Goal: Task Accomplishment & Management: Use online tool/utility

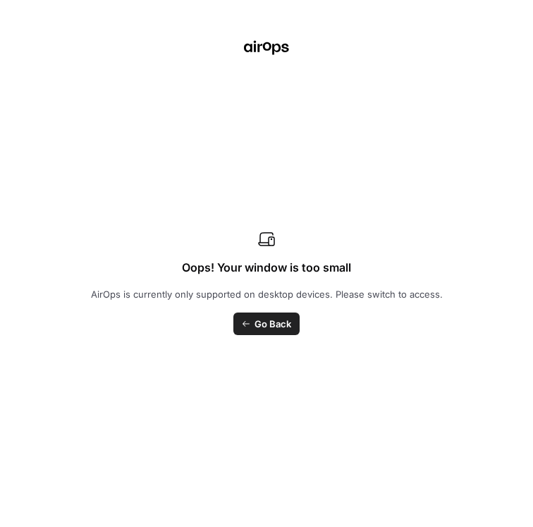
scroll to position [894, 0]
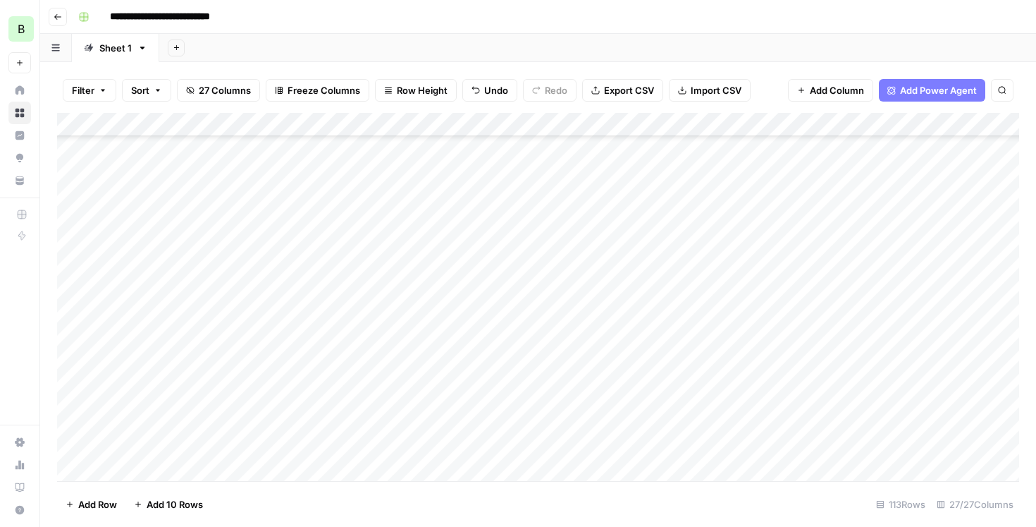
click at [532, 313] on div "Add Column" at bounding box center [538, 297] width 962 height 368
click at [532, 332] on div "Add Column" at bounding box center [538, 297] width 962 height 368
click at [532, 350] on div "Add Column" at bounding box center [538, 297] width 962 height 368
click at [372, 353] on div "Add Column" at bounding box center [538, 297] width 962 height 368
click at [532, 355] on div "Add Column" at bounding box center [538, 297] width 962 height 368
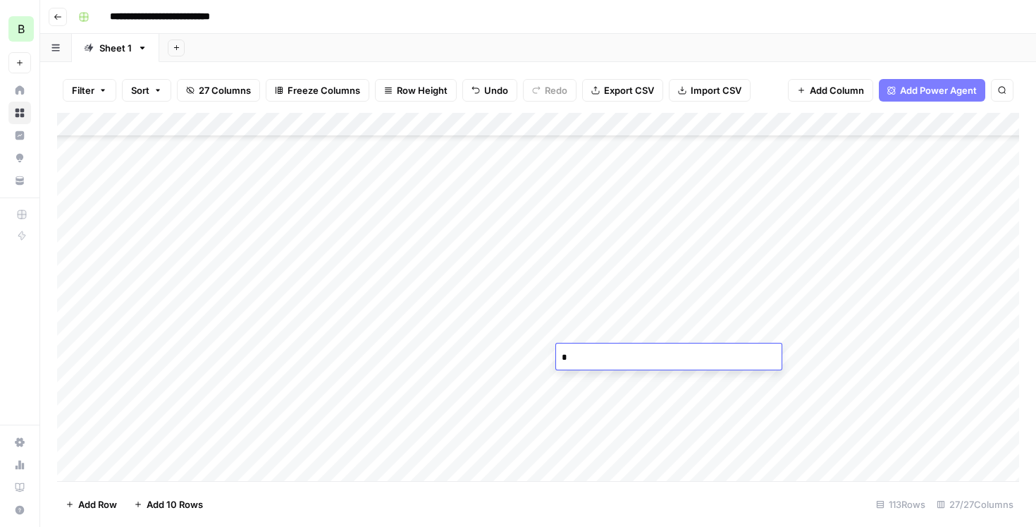
click at [302, 338] on div "Add Column" at bounding box center [538, 297] width 962 height 368
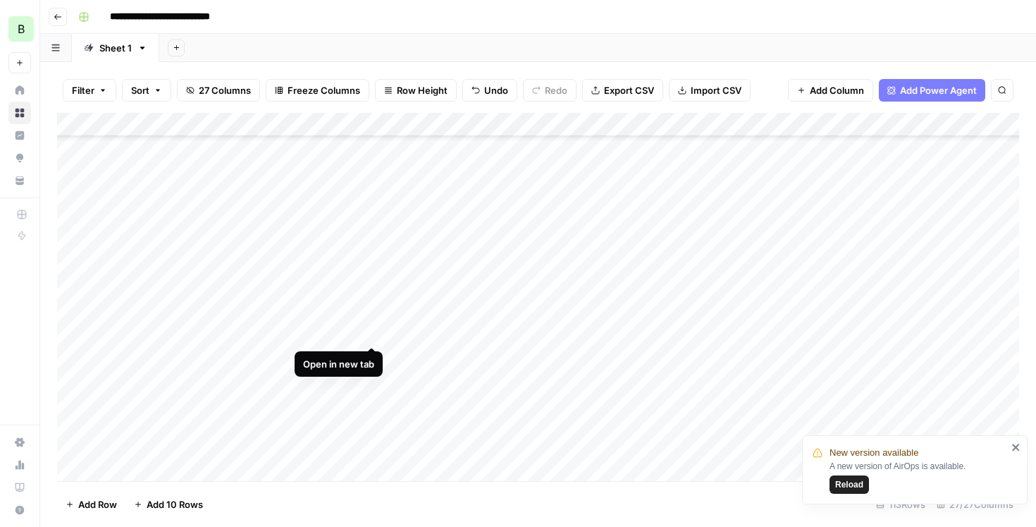
click at [370, 334] on div "Add Column" at bounding box center [538, 297] width 962 height 368
click at [532, 334] on div "Add Column" at bounding box center [538, 297] width 962 height 368
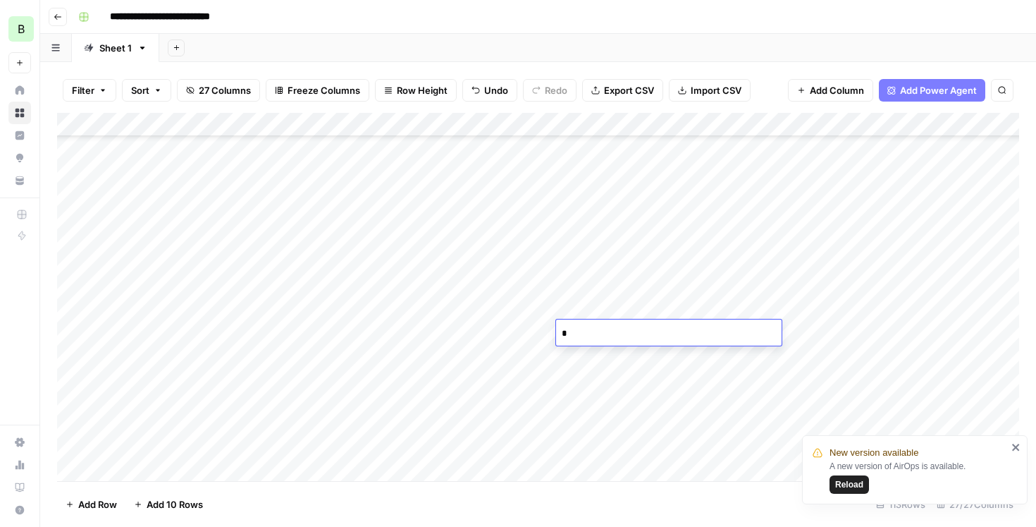
click at [532, 387] on div "Add Column" at bounding box center [538, 297] width 962 height 368
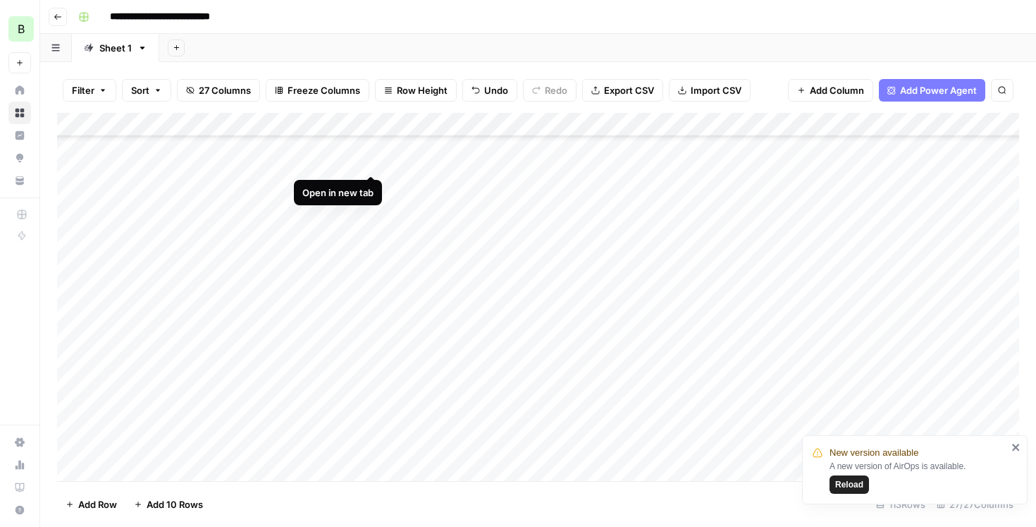
click at [371, 161] on div "Add Column" at bounding box center [538, 297] width 962 height 368
click at [532, 348] on div "Add Column" at bounding box center [538, 297] width 962 height 368
click at [332, 355] on div "Add Column" at bounding box center [538, 297] width 962 height 368
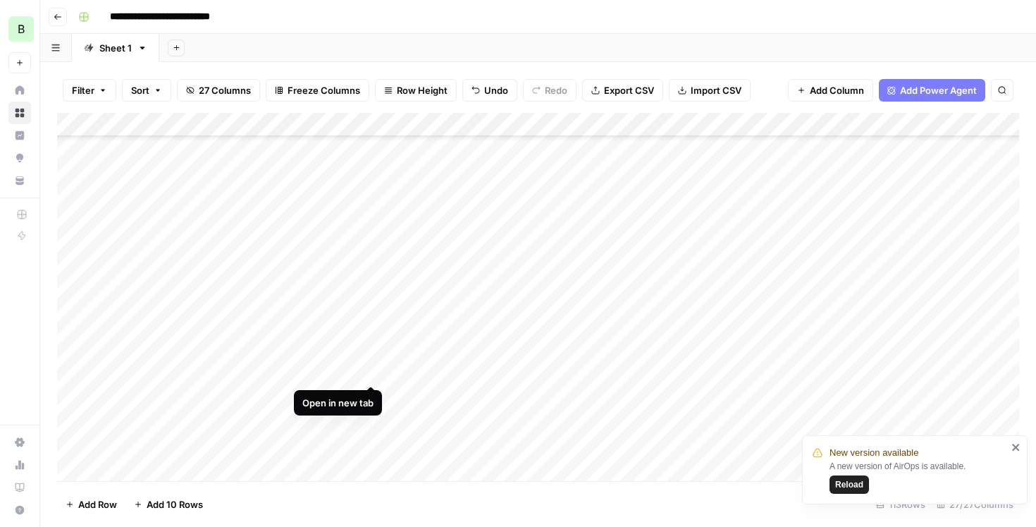
click at [372, 368] on div "Add Column" at bounding box center [538, 297] width 962 height 368
click at [326, 420] on div "Add Column" at bounding box center [538, 297] width 962 height 368
click at [376, 422] on div "Add Column" at bounding box center [538, 297] width 962 height 368
click at [530, 377] on div "Add Column" at bounding box center [538, 297] width 962 height 368
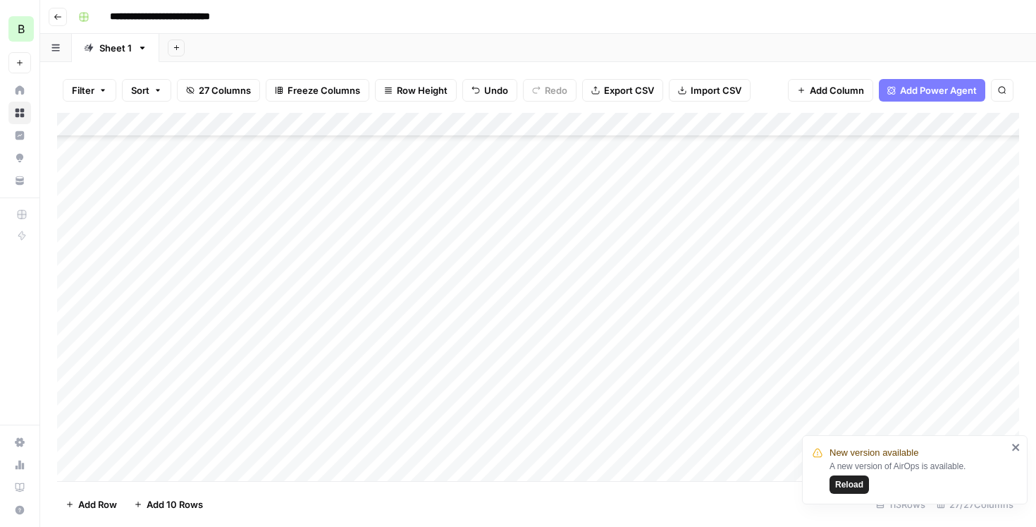
scroll to position [476, 1]
click at [532, 228] on div "Add Column" at bounding box center [538, 297] width 962 height 368
click at [532, 198] on div "Add Column" at bounding box center [538, 297] width 962 height 368
click at [532, 445] on div "Add Column" at bounding box center [538, 297] width 962 height 368
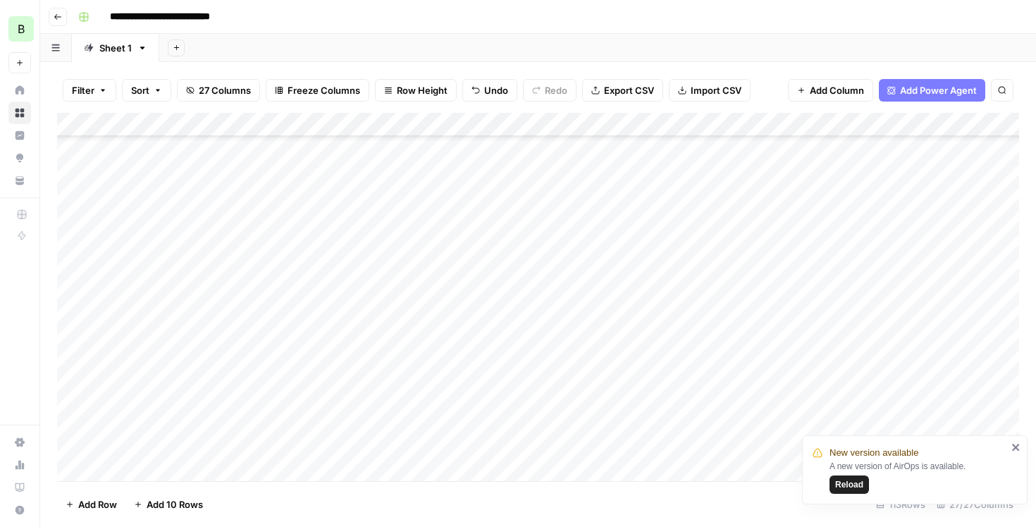
scroll to position [322, 1]
click at [299, 306] on div "Add Column" at bounding box center [538, 297] width 962 height 368
click at [369, 299] on div "Add Column" at bounding box center [538, 297] width 962 height 368
click at [376, 362] on div "Add Column" at bounding box center [538, 297] width 962 height 368
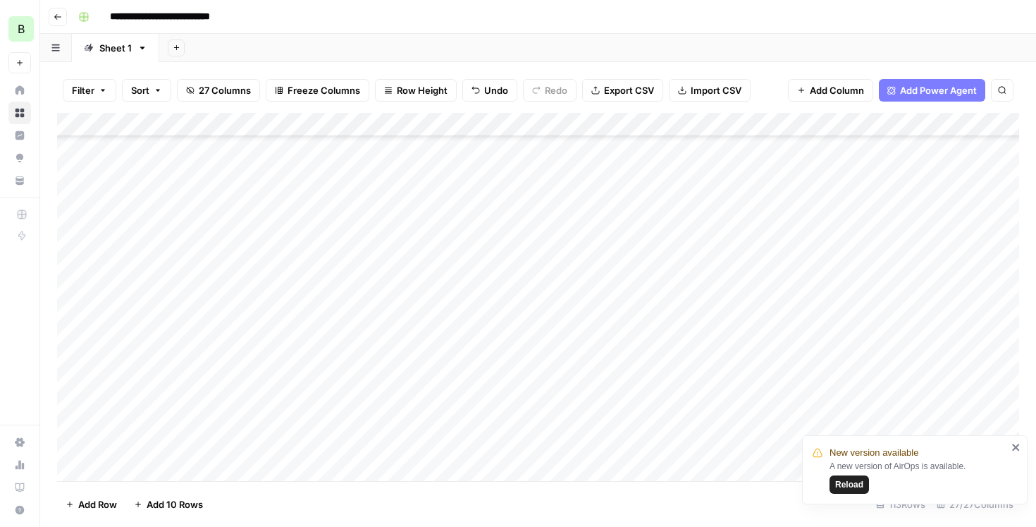
click at [370, 360] on div "Add Column" at bounding box center [538, 297] width 962 height 368
click at [370, 385] on div "Add Column" at bounding box center [538, 297] width 962 height 368
click at [532, 310] on div "Add Column" at bounding box center [538, 297] width 962 height 368
click at [532, 342] on div "Add Column" at bounding box center [538, 297] width 962 height 368
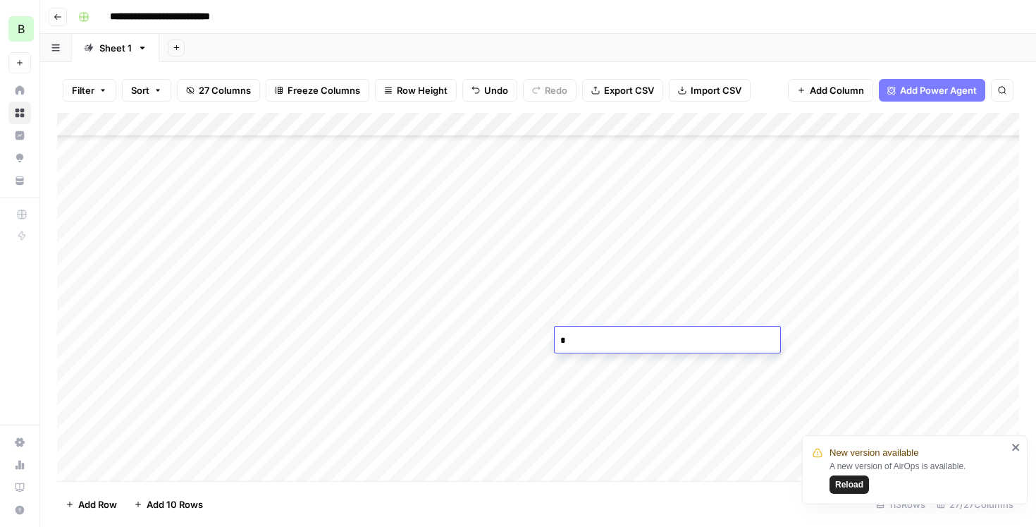
click at [532, 340] on div "Add Column" at bounding box center [538, 297] width 962 height 368
